Goal: Find specific page/section: Find specific page/section

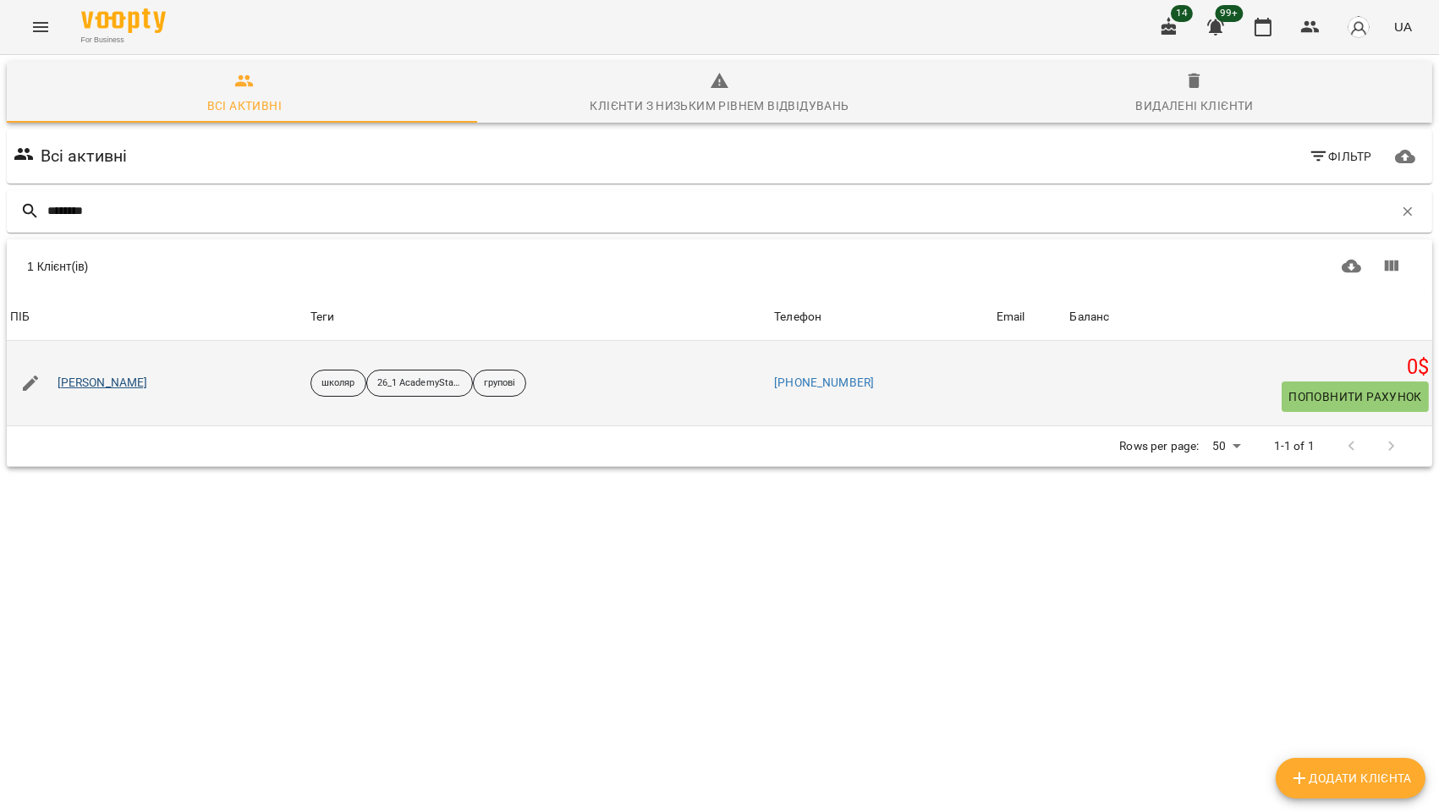
type input "********"
click at [124, 390] on link "[PERSON_NAME]" at bounding box center [103, 383] width 91 height 17
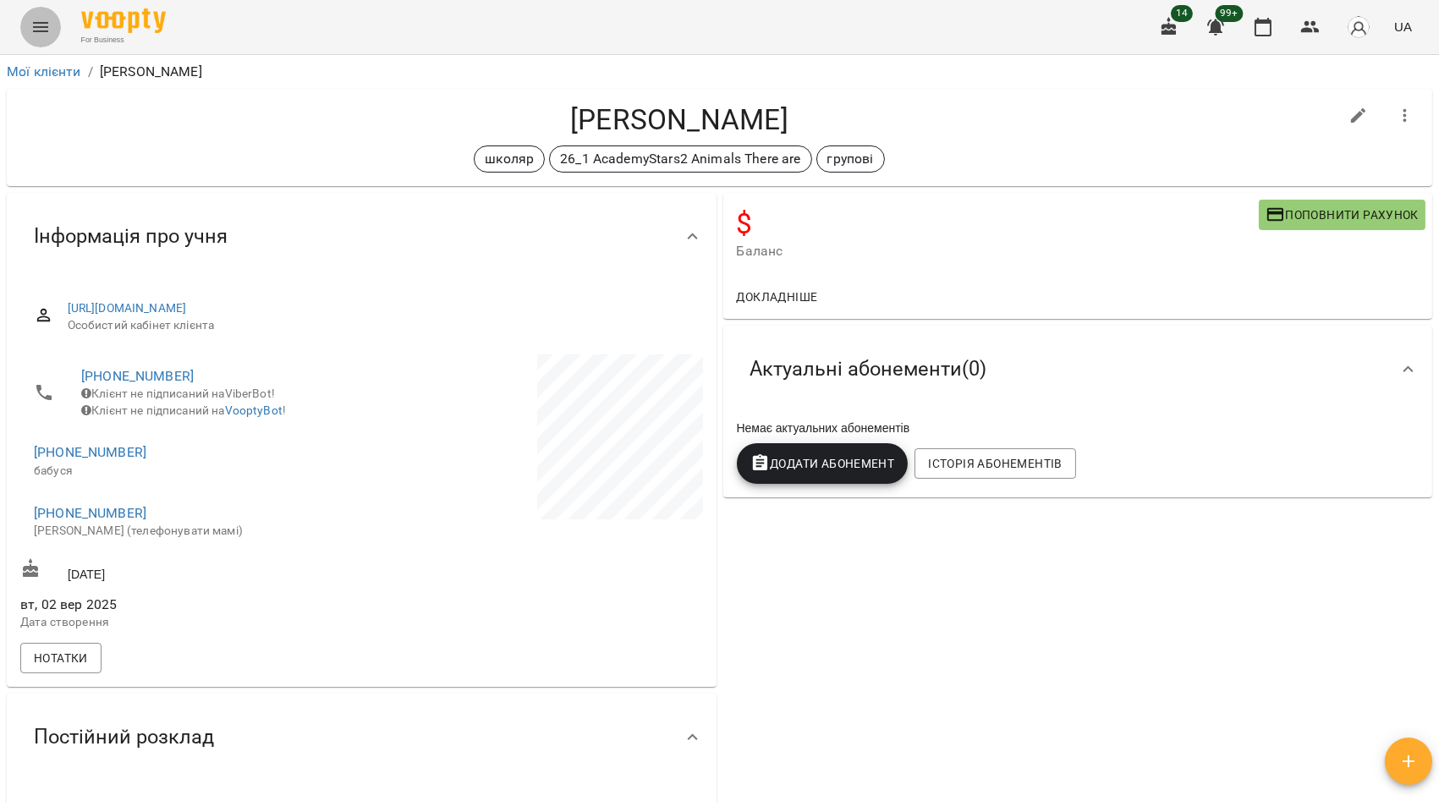
click at [35, 30] on icon "Menu" at bounding box center [40, 27] width 15 height 10
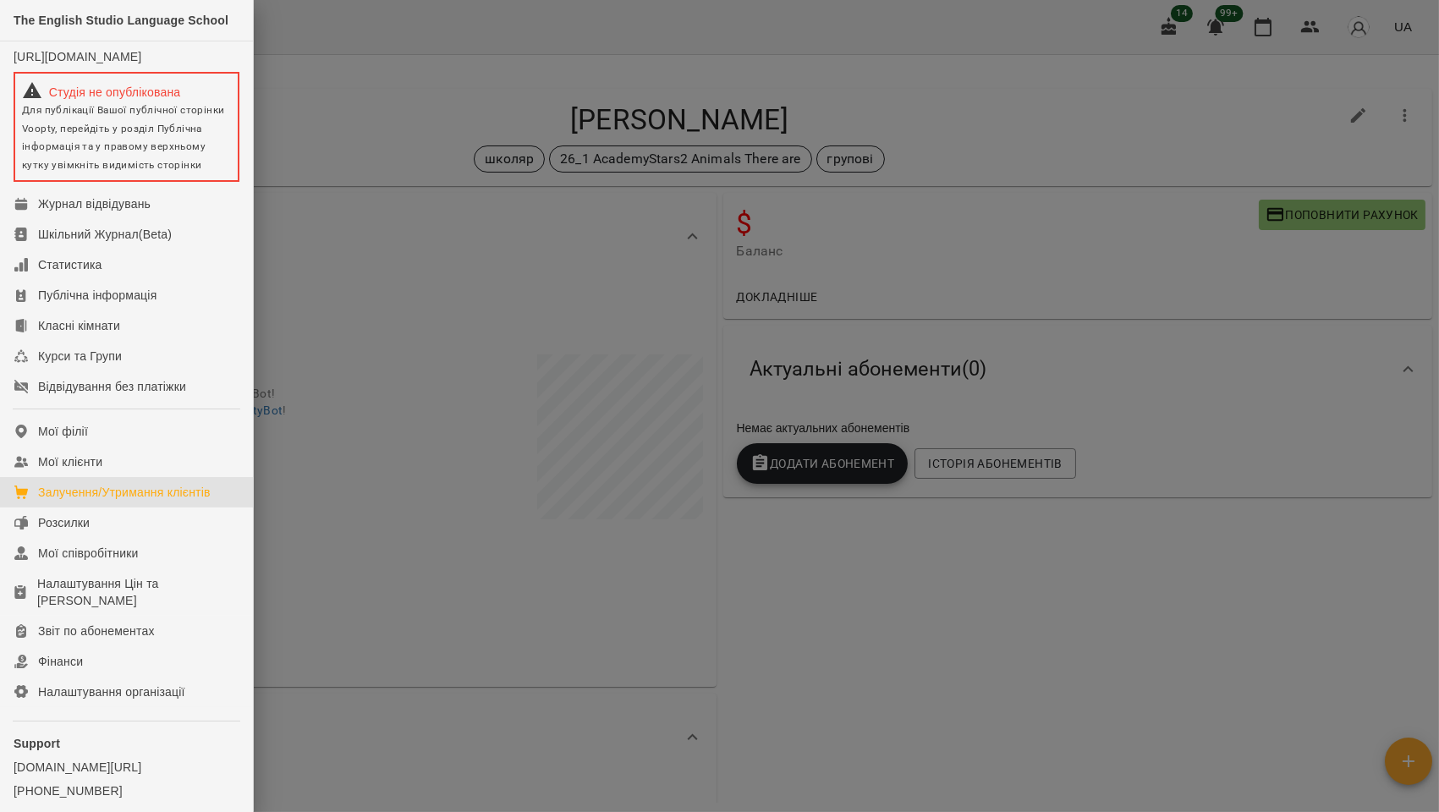
click at [110, 501] on div "Залучення/Утримання клієнтів" at bounding box center [124, 492] width 173 height 17
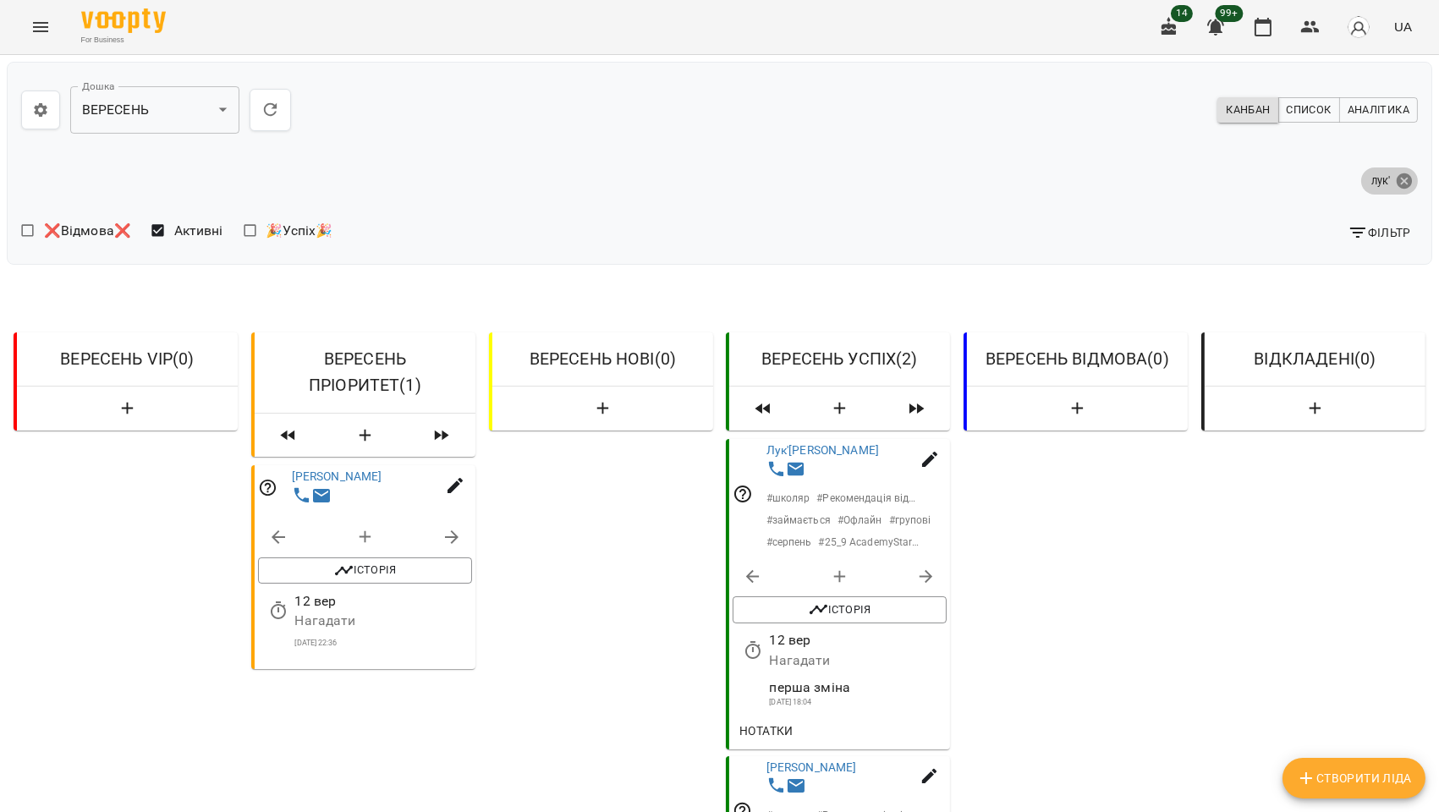
click at [1396, 175] on icon at bounding box center [1403, 180] width 15 height 15
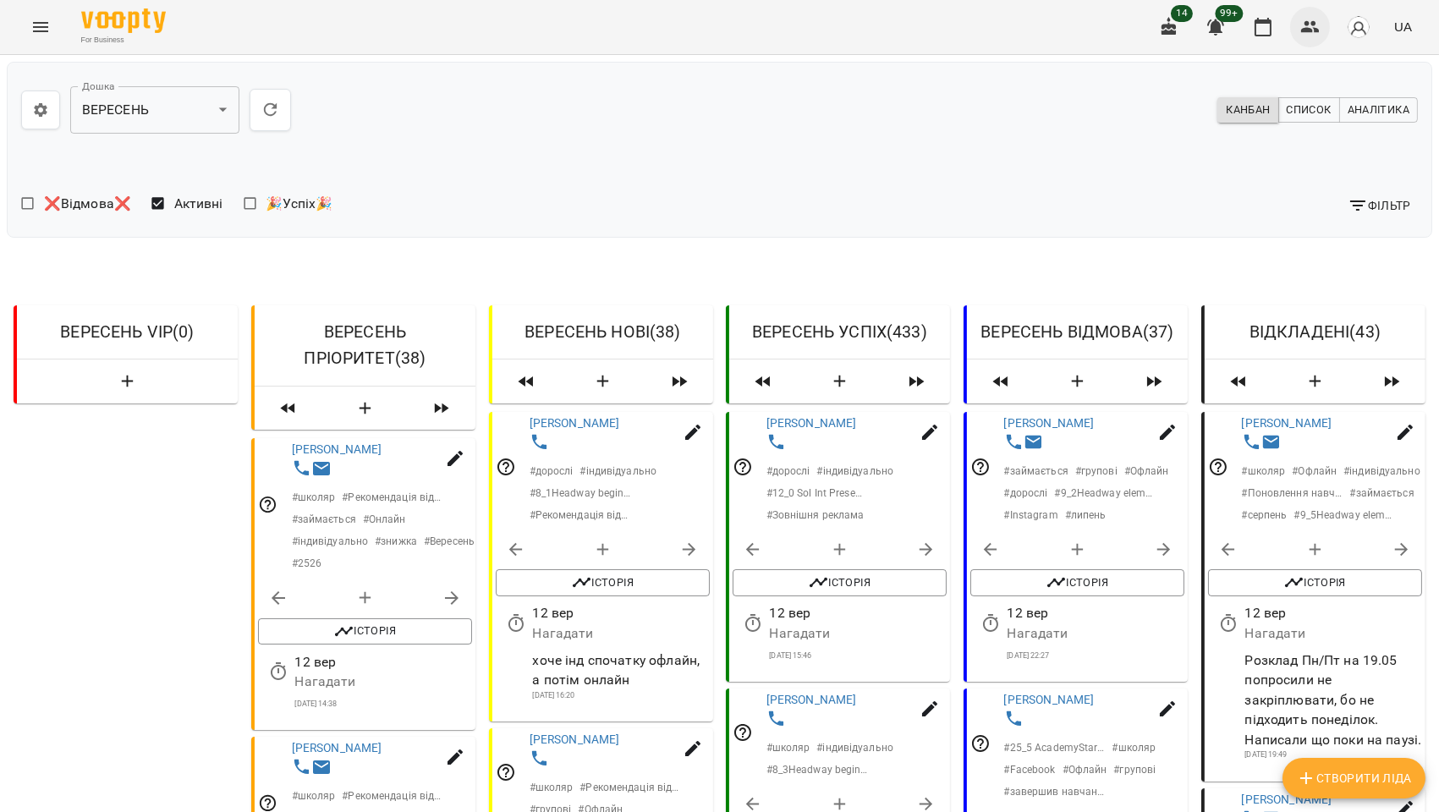
click at [1305, 31] on icon "button" at bounding box center [1310, 27] width 19 height 12
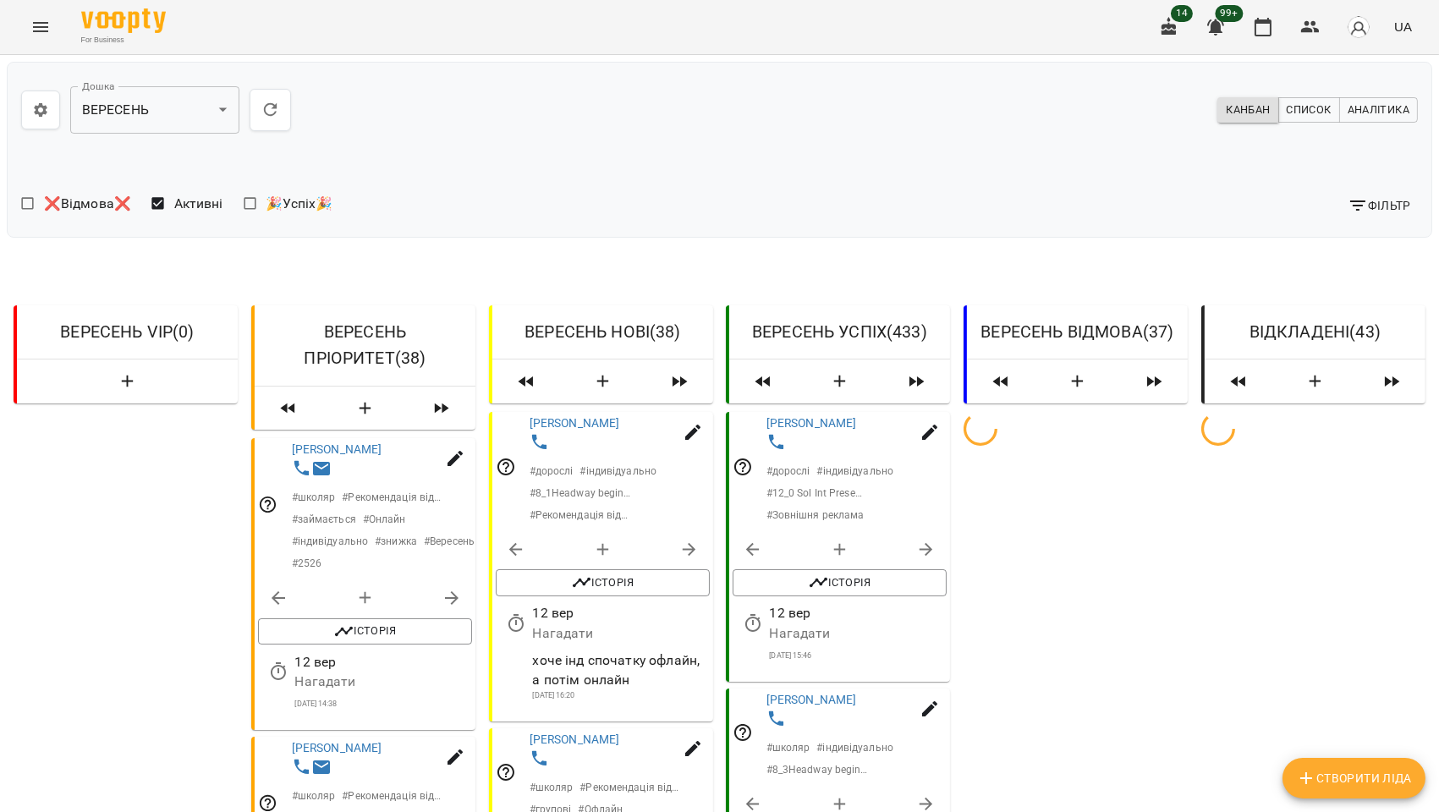
click at [1356, 199] on span "Фільтр" at bounding box center [1378, 205] width 63 height 20
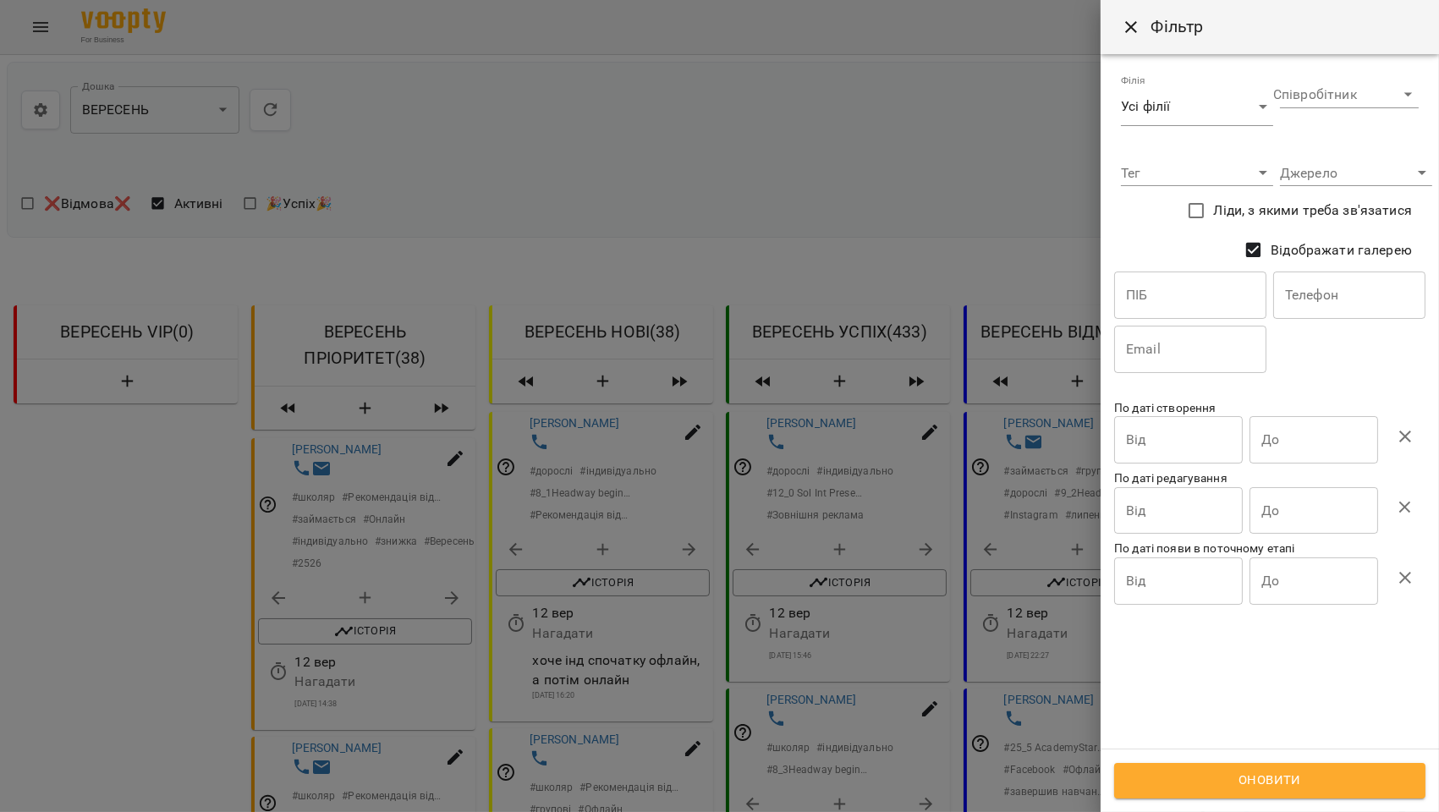
click at [1151, 296] on input "text" at bounding box center [1190, 295] width 152 height 47
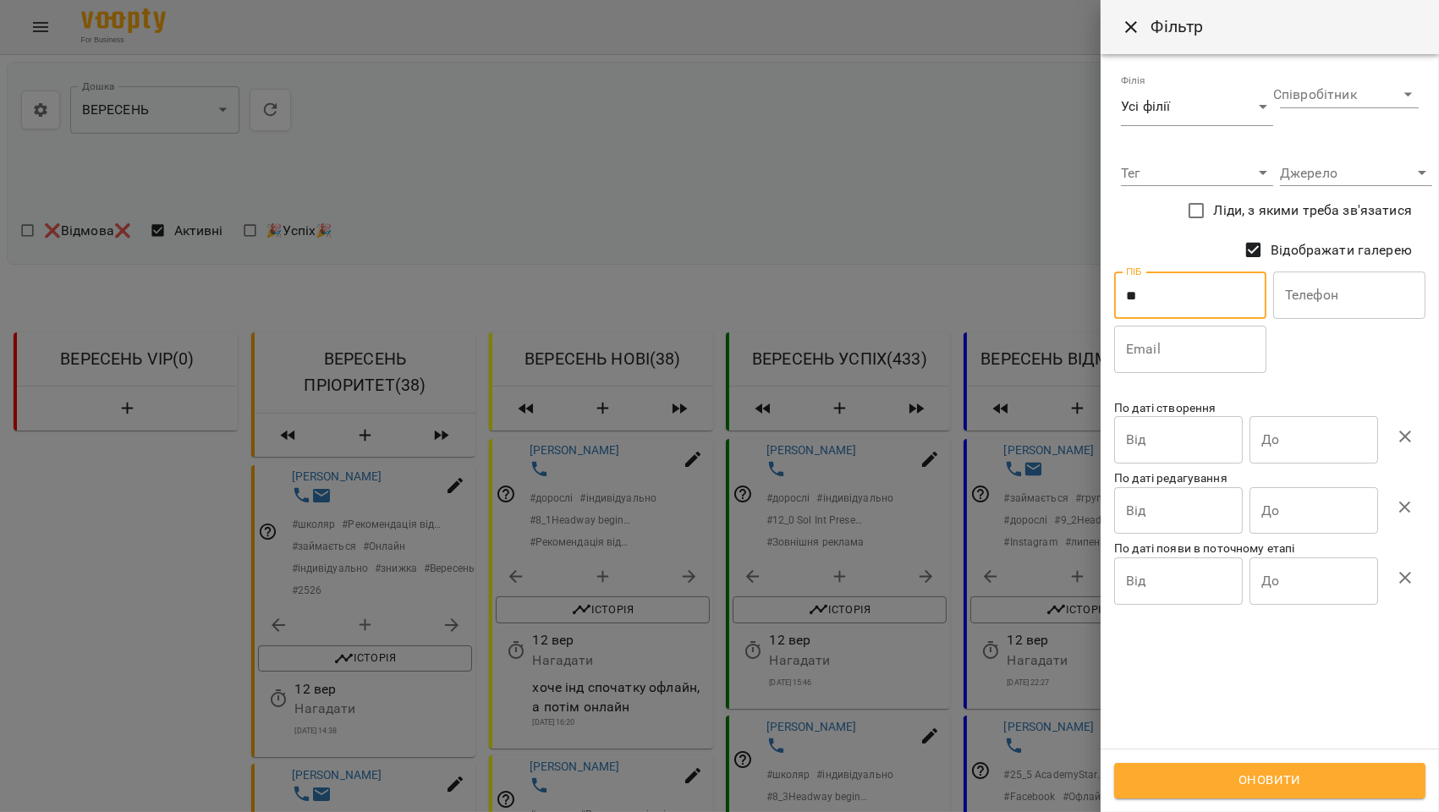
type input "*"
type input "********"
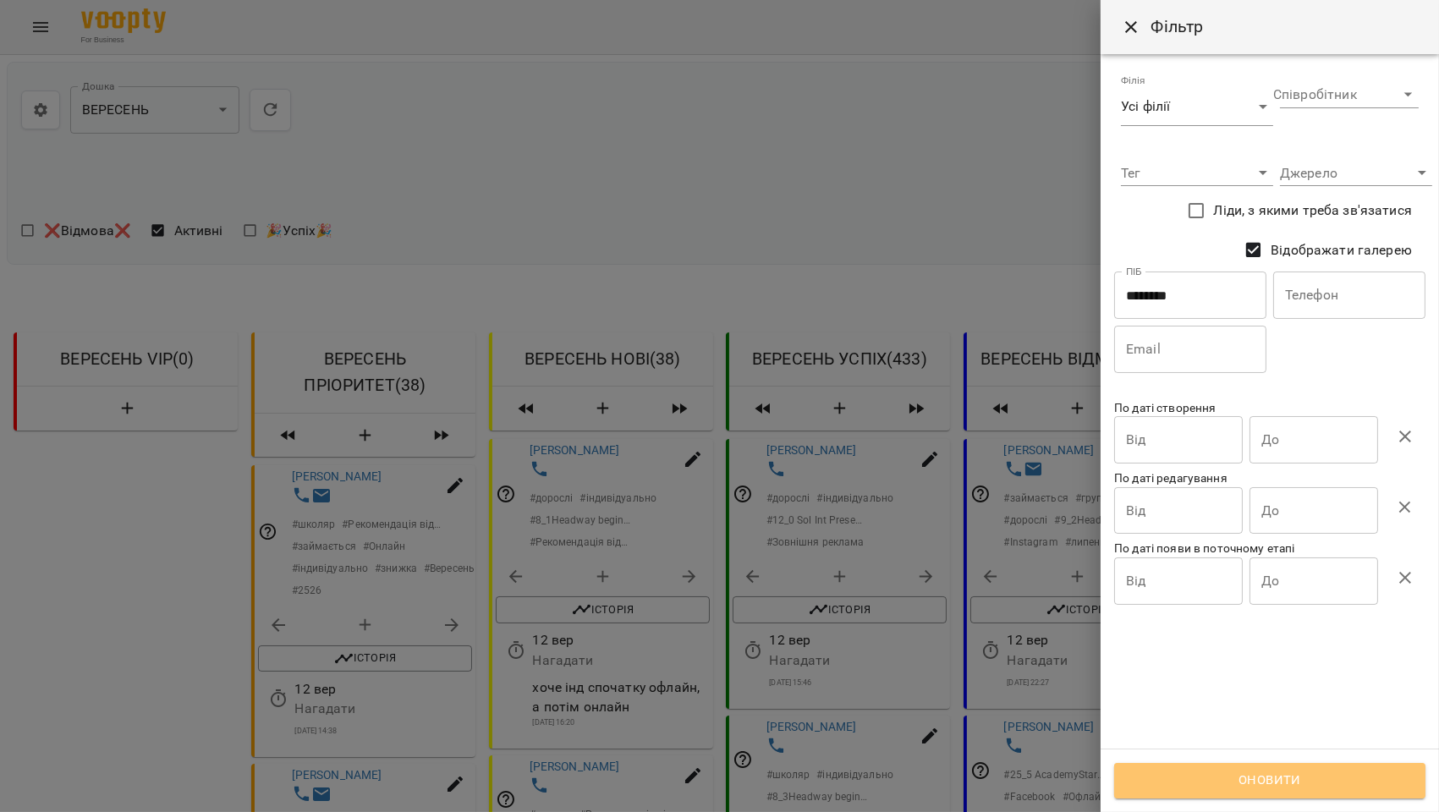
click at [1262, 787] on span "Оновити" at bounding box center [1270, 781] width 274 height 22
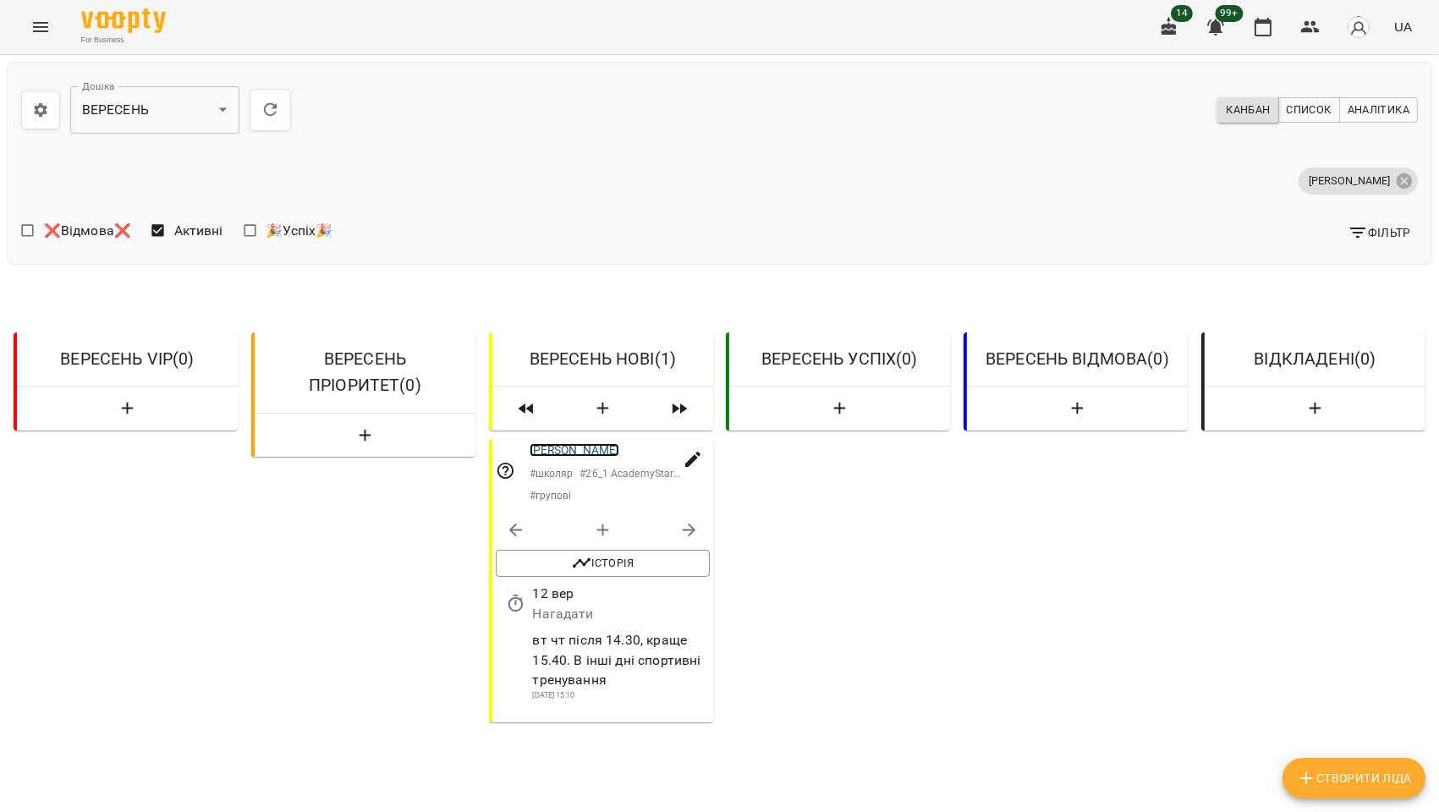
click at [592, 451] on link "[PERSON_NAME]" at bounding box center [574, 450] width 91 height 14
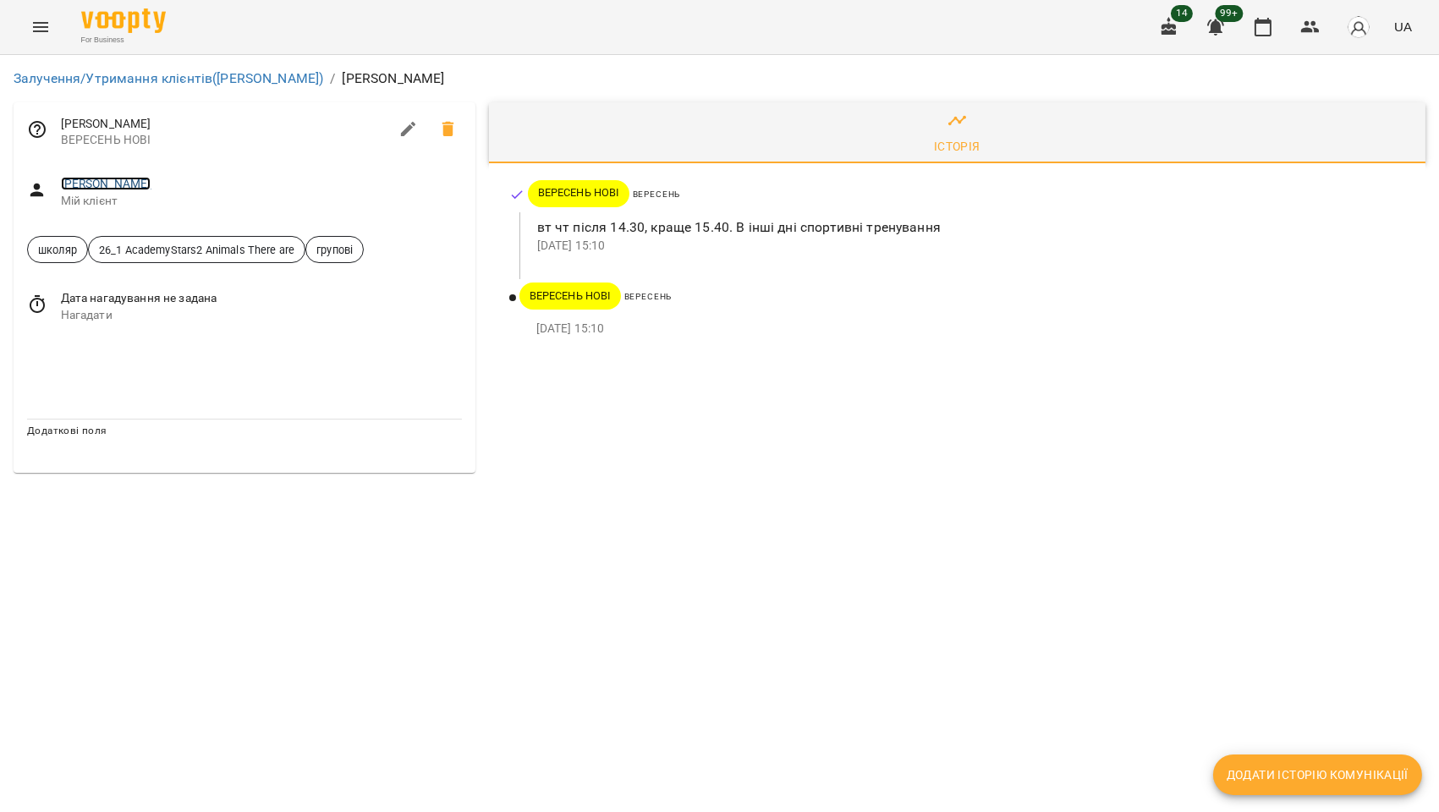
click at [97, 182] on link "[PERSON_NAME]" at bounding box center [106, 184] width 91 height 14
